Goal: Task Accomplishment & Management: Complete application form

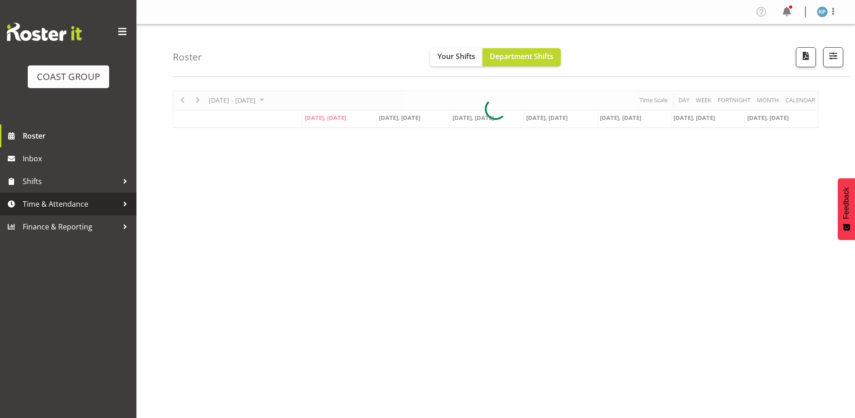
click at [54, 206] on span "Time & Attendance" at bounding box center [70, 204] width 95 height 14
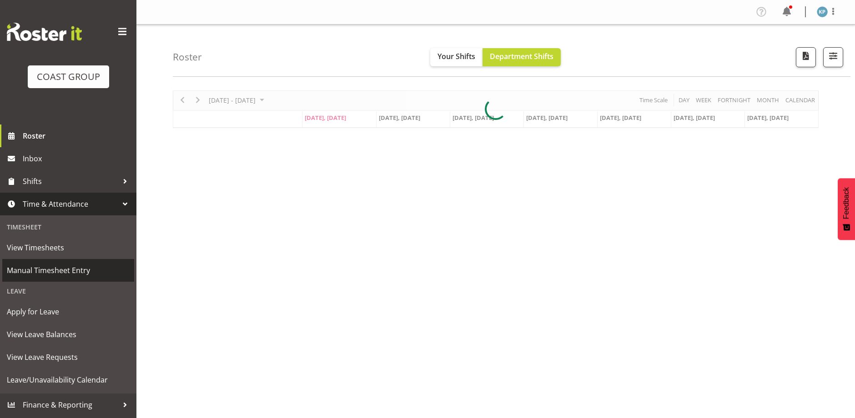
click at [45, 275] on span "Manual Timesheet Entry" at bounding box center [68, 271] width 123 height 14
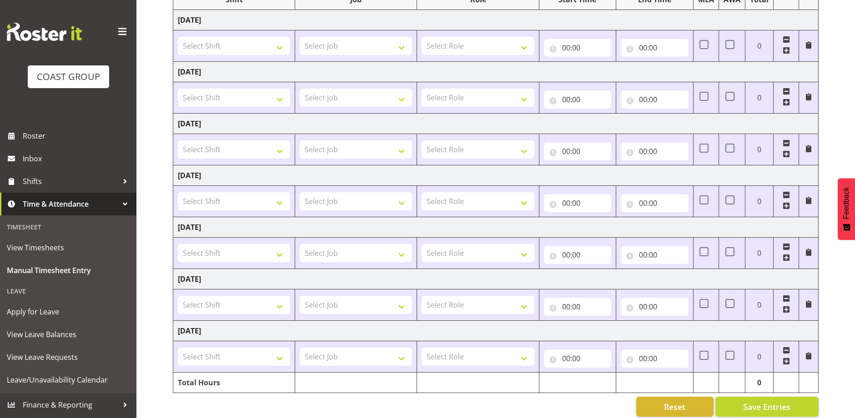
scroll to position [146, 0]
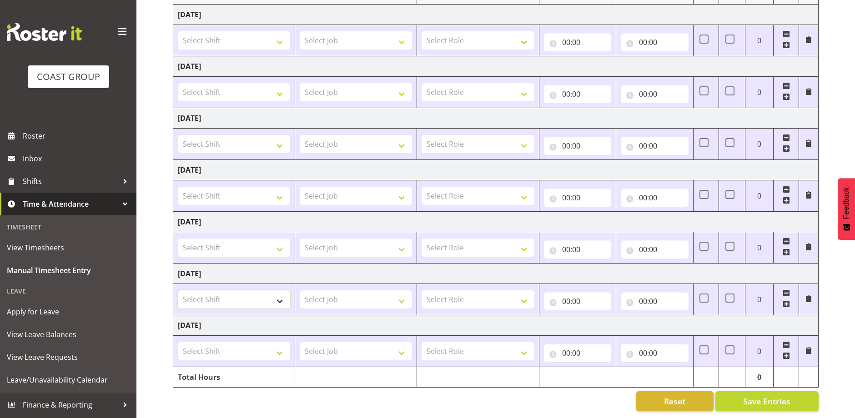
click at [228, 295] on select "Select Shift AKL SIGN ADMIN1 (LEAVE ALONE, DONT MAKE INACTIVE) CD AKL city CD T…" at bounding box center [234, 299] width 112 height 18
click at [150, 260] on div "Manual Timesheets [DATE] - [DATE] MEA - Meal Allowance AWA - Away Allowence Shi…" at bounding box center [495, 151] width 718 height 533
click at [215, 292] on select "Select Shift AKL SIGN ADMIN1 (LEAVE ALONE, DONT MAKE INACTIVE) CD AKL city CD T…" at bounding box center [234, 299] width 112 height 18
click at [158, 149] on div "Manual Timesheets [DATE] - [DATE] MEA - Meal Allowance AWA - Away Allowence Shi…" at bounding box center [495, 151] width 718 height 533
click at [52, 271] on span "Manual Timesheet Entry" at bounding box center [68, 271] width 123 height 14
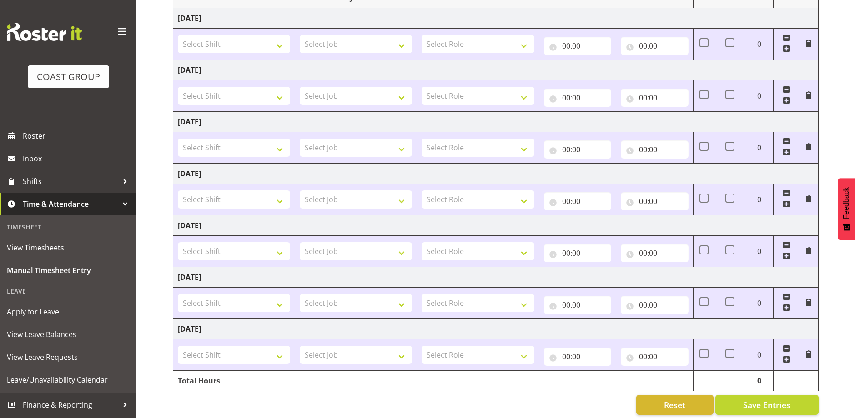
scroll to position [146, 0]
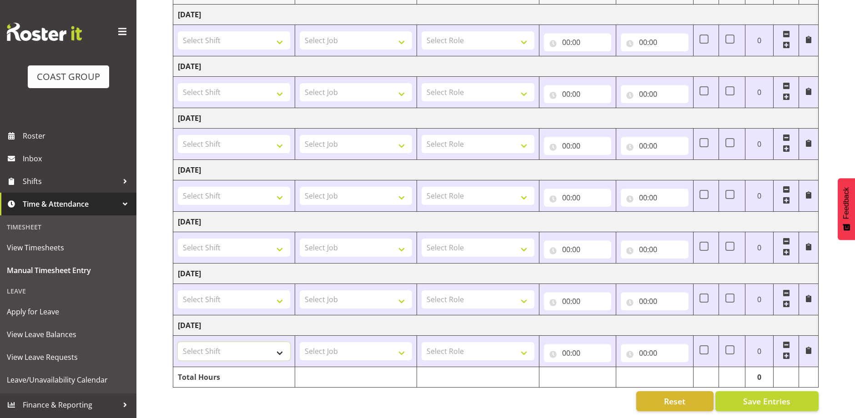
click at [206, 344] on select "Select Shift AKL SIGN ADMIN1 (LEAVE ALONE, DONT MAKE INACTIVE) CD AKL city CD T…" at bounding box center [234, 351] width 112 height 18
click at [157, 169] on div "Manual Timesheets [DATE] - [DATE] MEA - Meal Allowance AWA - Away Allowence Shi…" at bounding box center [495, 151] width 718 height 533
click at [355, 187] on select "Select Job 1 Carlton Events 1 [PERSON_NAME][GEOGRAPHIC_DATA] 1 [PERSON_NAME][GE…" at bounding box center [356, 196] width 112 height 18
click at [480, 187] on select "Select Role SIGNWRITER Signwriter" at bounding box center [477, 196] width 112 height 18
click at [481, 168] on td "[DATE]" at bounding box center [495, 170] width 645 height 20
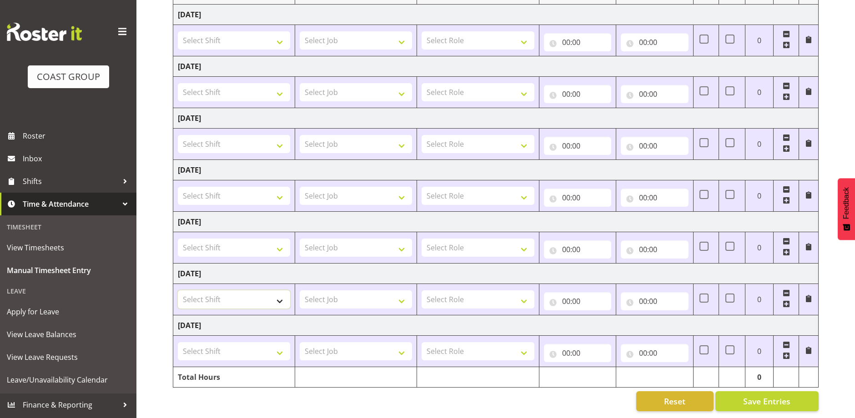
click at [219, 291] on select "Select Shift AKL SIGN ADMIN1 (LEAVE ALONE, DONT MAKE INACTIVE) CD AKL city CD T…" at bounding box center [234, 299] width 112 height 18
click at [148, 57] on div "Manual Timesheets [DATE] - [DATE] MEA - Meal Allowance AWA - Away Allowence Shi…" at bounding box center [495, 151] width 718 height 533
click at [201, 292] on select "Select Shift AKL SIGN ADMIN1 (LEAVE ALONE, DONT MAKE INACTIVE) CD AKL city CD T…" at bounding box center [234, 299] width 112 height 18
select select "18792"
click at [178, 290] on select "Select Shift AKL SIGN ADMIN1 (LEAVE ALONE, DONT MAKE INACTIVE) CD AKL city CD T…" at bounding box center [234, 299] width 112 height 18
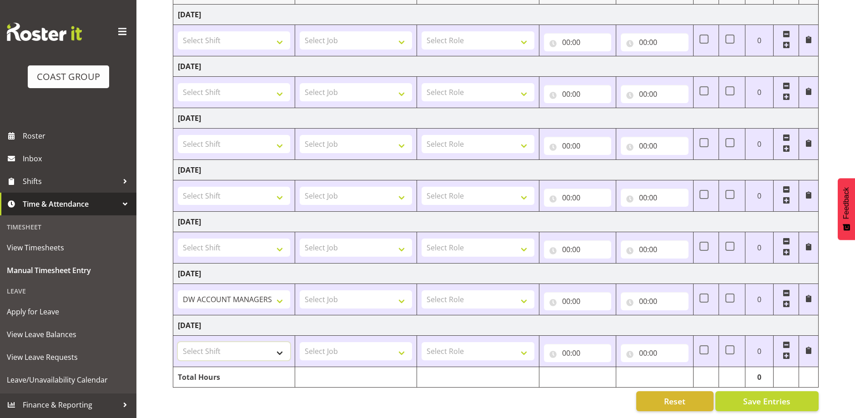
click at [215, 345] on select "Select Shift AKL SIGN ADMIN1 (LEAVE ALONE, DONT MAKE INACTIVE) CD AKL city CD T…" at bounding box center [234, 351] width 112 height 18
select select "16757"
click at [178, 342] on select "Select Shift AKL SIGN ADMIN1 (LEAVE ALONE, DONT MAKE INACTIVE) CD AKL city CD T…" at bounding box center [234, 351] width 112 height 18
click at [342, 293] on select "Select Job 1 Carlton Events 1 [PERSON_NAME][GEOGRAPHIC_DATA] 1 [PERSON_NAME][GE…" at bounding box center [356, 299] width 112 height 18
select select "9464"
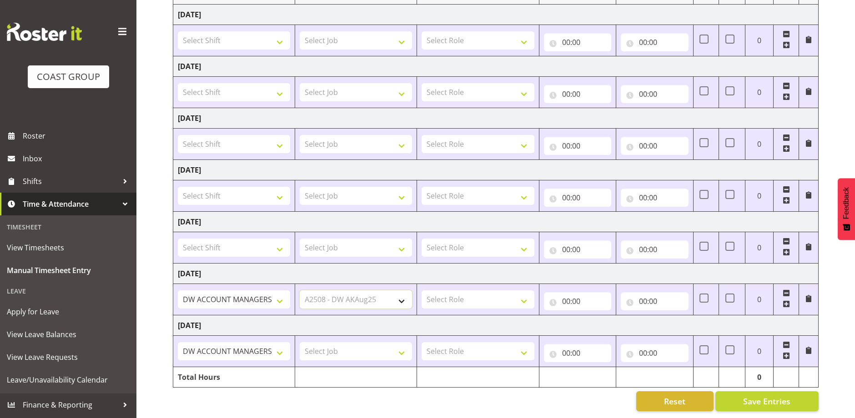
click at [300, 290] on select "Select Job 1 Carlton Events 1 [PERSON_NAME][GEOGRAPHIC_DATA] 1 [PERSON_NAME][GE…" at bounding box center [356, 299] width 112 height 18
click at [337, 345] on select "Select Job 1 Carlton Events 1 [PERSON_NAME][GEOGRAPHIC_DATA] 1 [PERSON_NAME][GE…" at bounding box center [356, 351] width 112 height 18
select select "9464"
click at [300, 342] on select "Select Job 1 Carlton Events 1 [PERSON_NAME][GEOGRAPHIC_DATA] 1 [PERSON_NAME][GE…" at bounding box center [356, 351] width 112 height 18
click at [453, 345] on select "Select Role SIGNWRITER Signwriter" at bounding box center [477, 351] width 112 height 18
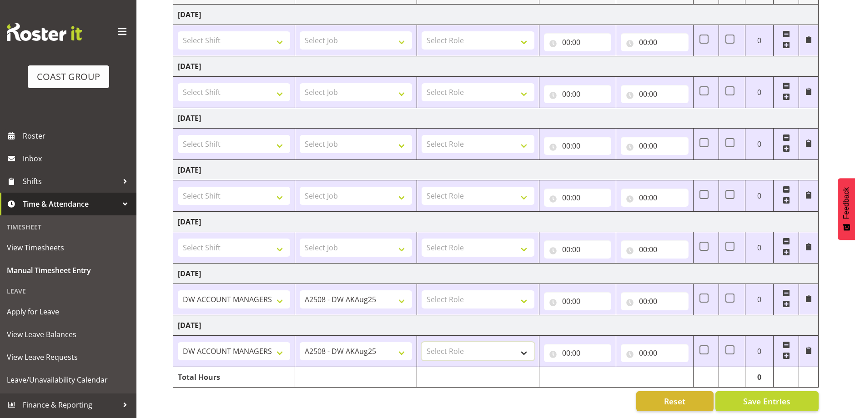
select select "217"
click at [421, 342] on select "Select Role SIGNWRITER Signwriter" at bounding box center [477, 351] width 112 height 18
click at [450, 293] on select "Select Role SIGNWRITER Signwriter" at bounding box center [477, 299] width 112 height 18
select select "217"
click at [421, 290] on select "Select Role SIGNWRITER Signwriter" at bounding box center [477, 299] width 112 height 18
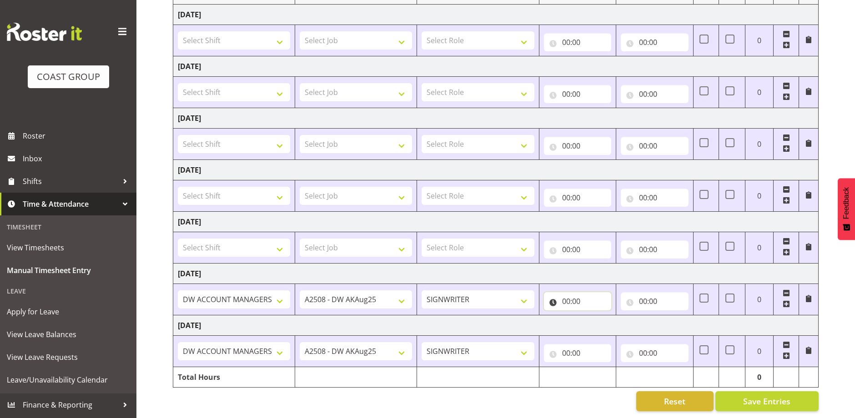
click at [566, 293] on input "00:00" at bounding box center [578, 301] width 68 height 18
click at [605, 318] on select "00 01 02 03 04 05 06 07 08 09 10 11 12 13 14 15 16 17 18 19 20 21 22 23" at bounding box center [605, 325] width 20 height 18
select select "6"
click at [595, 316] on select "00 01 02 03 04 05 06 07 08 09 10 11 12 13 14 15 16 17 18 19 20 21 22 23" at bounding box center [605, 325] width 20 height 18
type input "06:00"
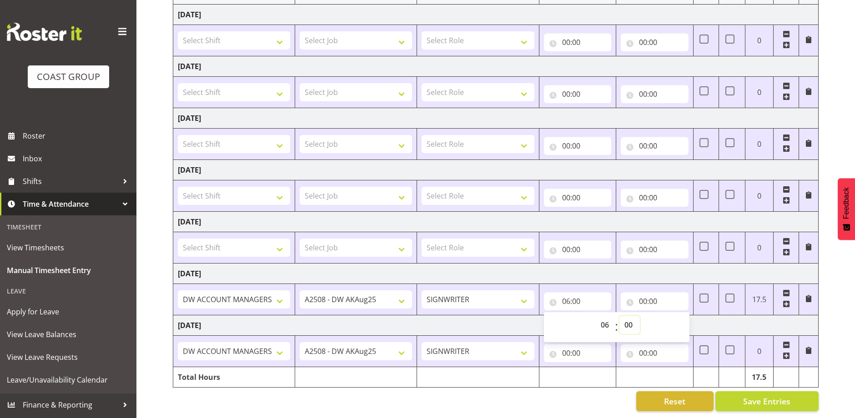
click at [629, 319] on select "00 01 02 03 04 05 06 07 08 09 10 11 12 13 14 15 16 17 18 19 20 21 22 23 24 25 2…" at bounding box center [629, 325] width 20 height 18
select select "30"
click at [619, 316] on select "00 01 02 03 04 05 06 07 08 09 10 11 12 13 14 15 16 17 18 19 20 21 22 23 24 25 2…" at bounding box center [629, 325] width 20 height 18
type input "06:30"
click at [643, 293] on input "00:00" at bounding box center [654, 301] width 68 height 18
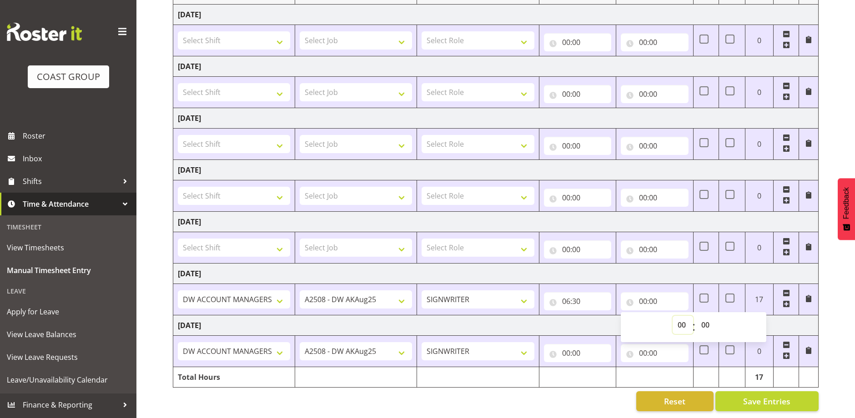
click at [681, 319] on select "00 01 02 03 04 05 06 07 08 09 10 11 12 13 14 15 16 17 18 19 20 21 22 23" at bounding box center [682, 325] width 20 height 18
select select "15"
click at [672, 316] on select "00 01 02 03 04 05 06 07 08 09 10 11 12 13 14 15 16 17 18 19 20 21 22 23" at bounding box center [682, 325] width 20 height 18
type input "15:00"
click at [706, 318] on select "00 01 02 03 04 05 06 07 08 09 10 11 12 13 14 15 16 17 18 19 20 21 22 23 24 25 2…" at bounding box center [706, 325] width 20 height 18
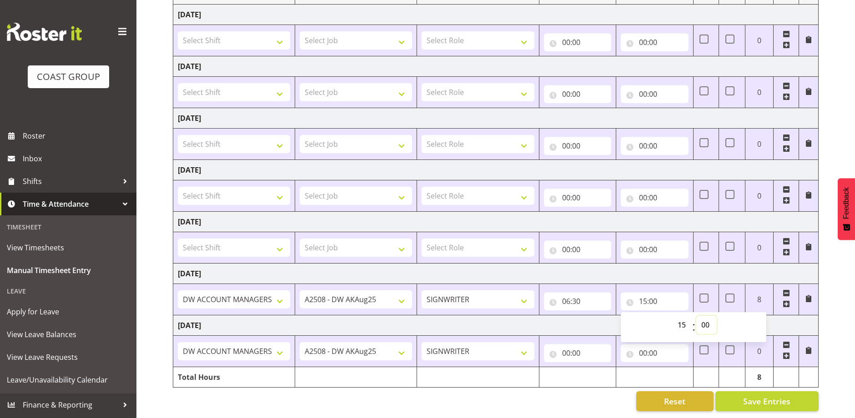
select select "30"
click at [696, 316] on select "00 01 02 03 04 05 06 07 08 09 10 11 12 13 14 15 16 17 18 19 20 21 22 23 24 25 2…" at bounding box center [706, 325] width 20 height 18
type input "15:30"
click at [682, 272] on td "[DATE]" at bounding box center [495, 274] width 645 height 20
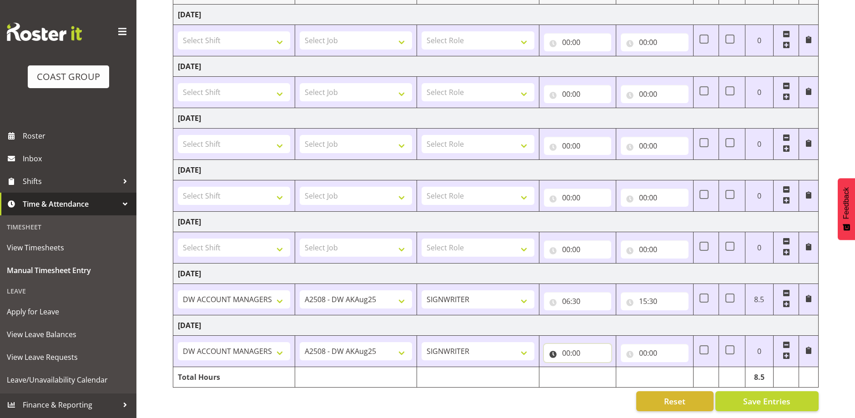
click at [566, 347] on input "00:00" at bounding box center [578, 353] width 68 height 18
click at [605, 369] on select "00 01 02 03 04 05 06 07 08 09 10 11 12 13 14 15 16 17 18 19 20 21 22 23" at bounding box center [605, 377] width 20 height 18
select select "6"
click at [595, 368] on select "00 01 02 03 04 05 06 07 08 09 10 11 12 13 14 15 16 17 18 19 20 21 22 23" at bounding box center [605, 377] width 20 height 18
type input "06:00"
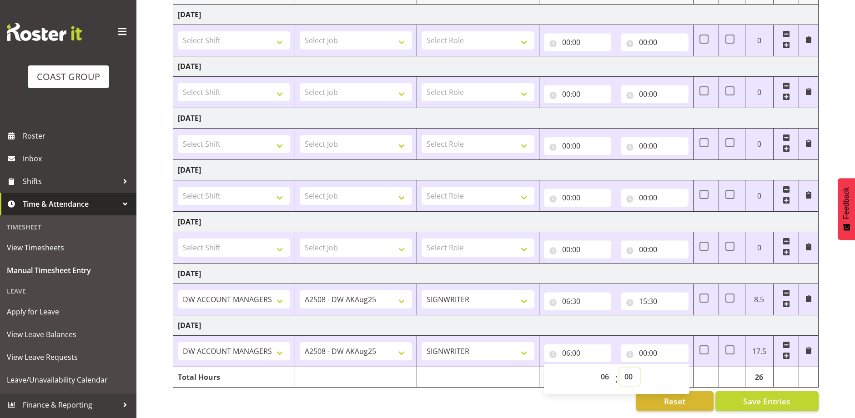
click at [629, 368] on select "00 01 02 03 04 05 06 07 08 09 10 11 12 13 14 15 16 17 18 19 20 21 22 23 24 25 2…" at bounding box center [629, 377] width 20 height 18
select select "30"
click at [619, 368] on select "00 01 02 03 04 05 06 07 08 09 10 11 12 13 14 15 16 17 18 19 20 21 22 23 24 25 2…" at bounding box center [629, 377] width 20 height 18
type input "06:30"
click at [642, 346] on input "00:00" at bounding box center [654, 353] width 68 height 18
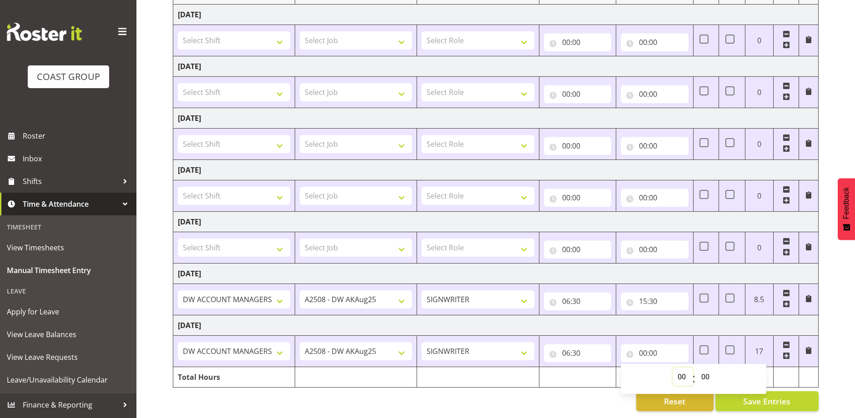
click at [683, 370] on select "00 01 02 03 04 05 06 07 08 09 10 11 12 13 14 15 16 17 18 19 20 21 22 23" at bounding box center [682, 377] width 20 height 18
select select "15"
click at [672, 368] on select "00 01 02 03 04 05 06 07 08 09 10 11 12 13 14 15 16 17 18 19 20 21 22 23" at bounding box center [682, 377] width 20 height 18
type input "15:00"
click at [706, 371] on select "00 01 02 03 04 05 06 07 08 09 10 11 12 13 14 15 16 17 18 19 20 21 22 23 24 25 2…" at bounding box center [706, 377] width 20 height 18
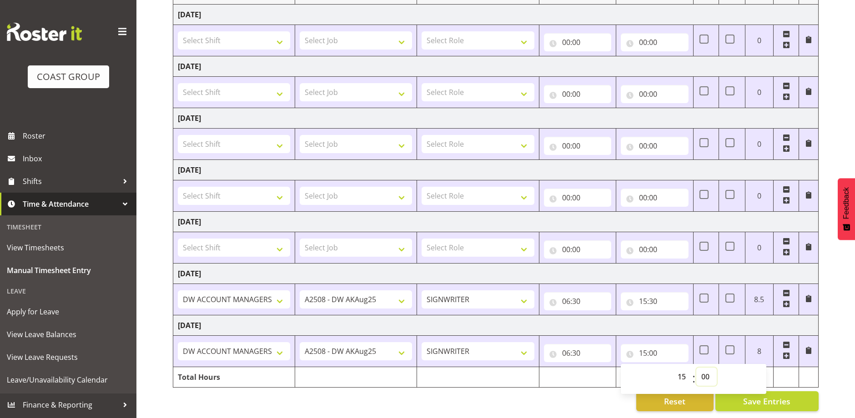
select select "30"
click at [696, 368] on select "00 01 02 03 04 05 06 07 08 09 10 11 12 13 14 15 16 17 18 19 20 21 22 23 24 25 2…" at bounding box center [706, 377] width 20 height 18
type input "15:30"
click at [616, 392] on div "Reset Save Entries" at bounding box center [495, 401] width 645 height 20
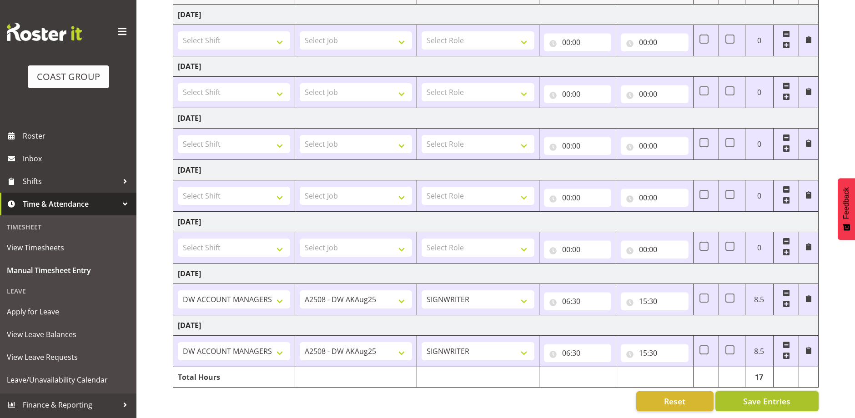
click at [739, 391] on button "Save Entries" at bounding box center [766, 401] width 103 height 20
click at [762, 395] on span "Save Entries" at bounding box center [766, 401] width 47 height 12
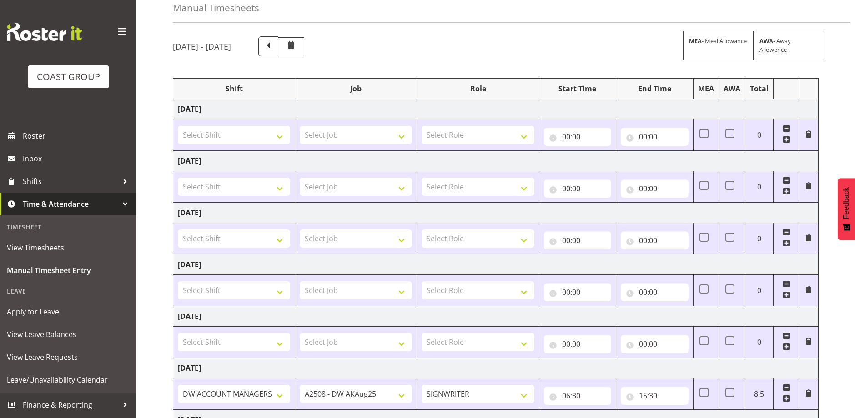
scroll to position [0, 0]
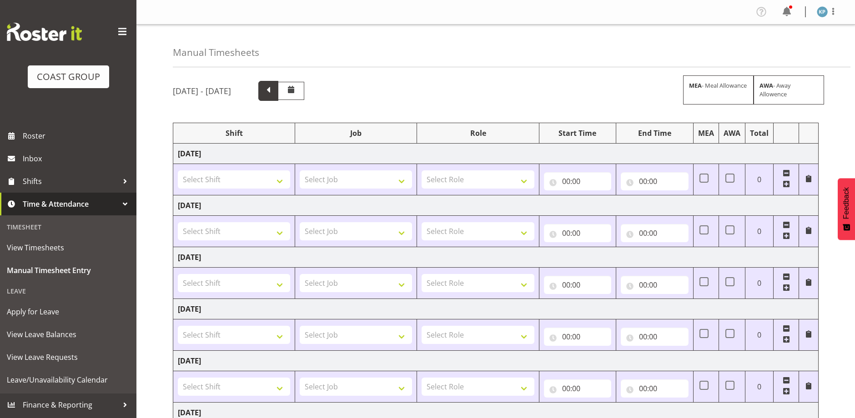
click at [274, 92] on span at bounding box center [268, 90] width 12 height 12
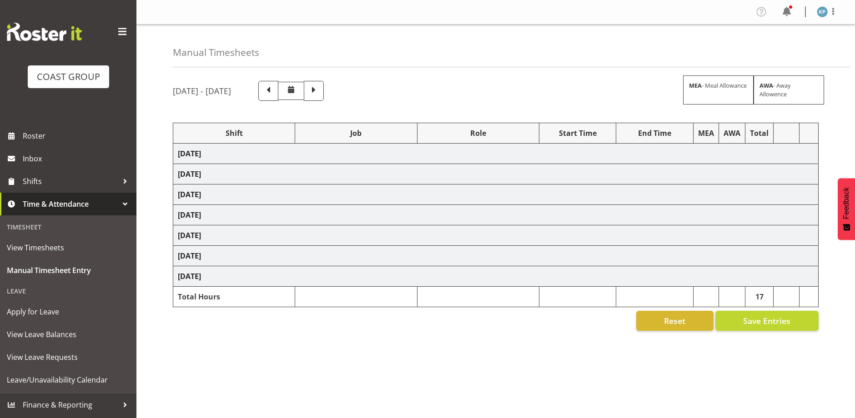
select select "6781"
select select "9464"
select select "6781"
select select "9464"
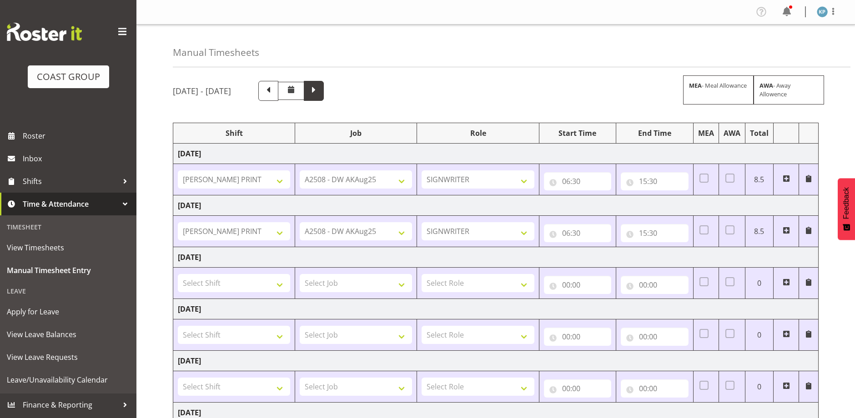
click at [320, 92] on span at bounding box center [314, 90] width 12 height 12
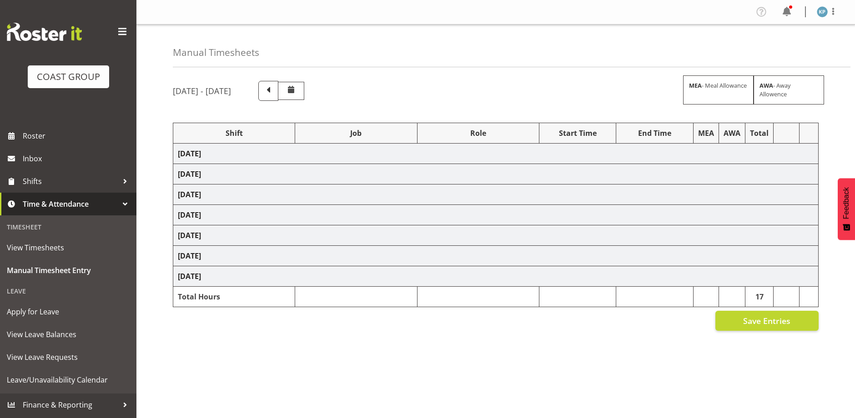
select select "18792"
select select "9464"
select select "16757"
select select "9464"
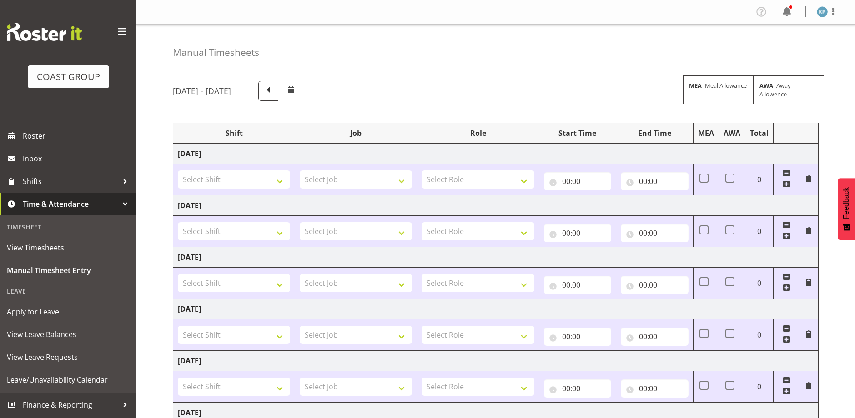
scroll to position [209, 0]
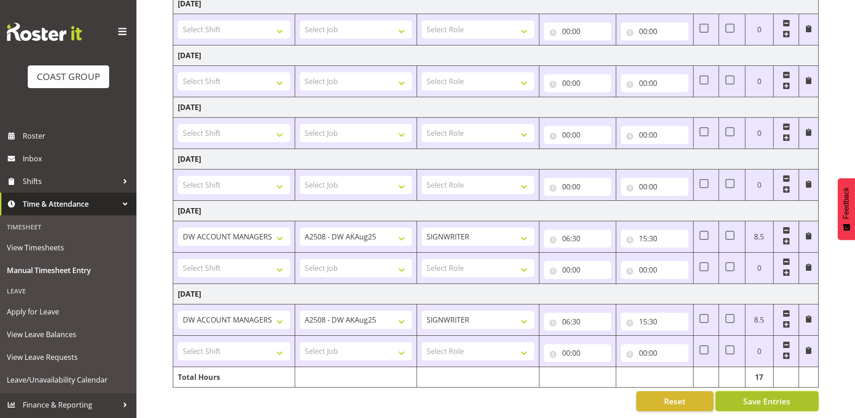
click at [753, 395] on span "Save Entries" at bounding box center [766, 401] width 47 height 12
click at [276, 231] on select "AKL SIGN ADMIN1 (LEAVE ALONE, DONT MAKE INACTIVE) CD AKL city CD Tauranga Cool …" at bounding box center [234, 237] width 112 height 18
click at [153, 220] on div "Manual Timesheets [DATE] - [DATE] MEA - Meal Allowance AWA - Away Allowence Shi…" at bounding box center [495, 120] width 718 height 595
click at [785, 341] on span at bounding box center [785, 344] width 7 height 7
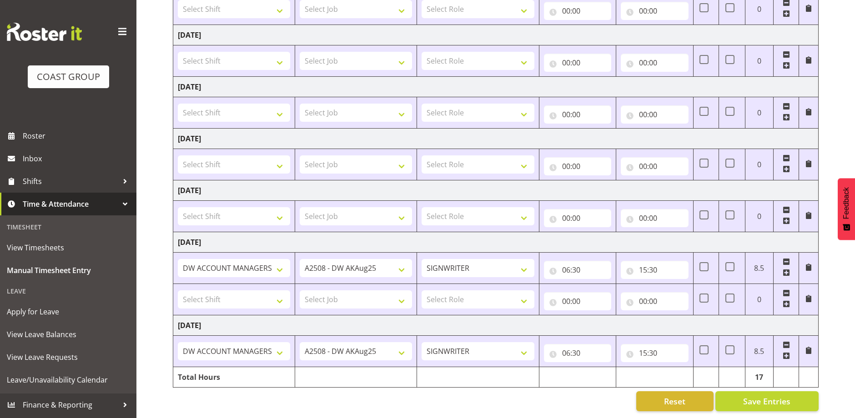
click at [786, 290] on span at bounding box center [785, 293] width 7 height 7
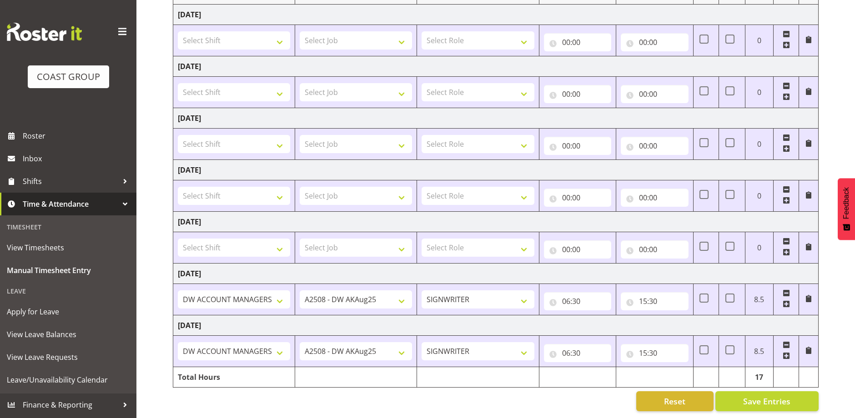
scroll to position [146, 0]
click at [745, 395] on span "Save Entries" at bounding box center [766, 401] width 47 height 12
